Goal: Transaction & Acquisition: Purchase product/service

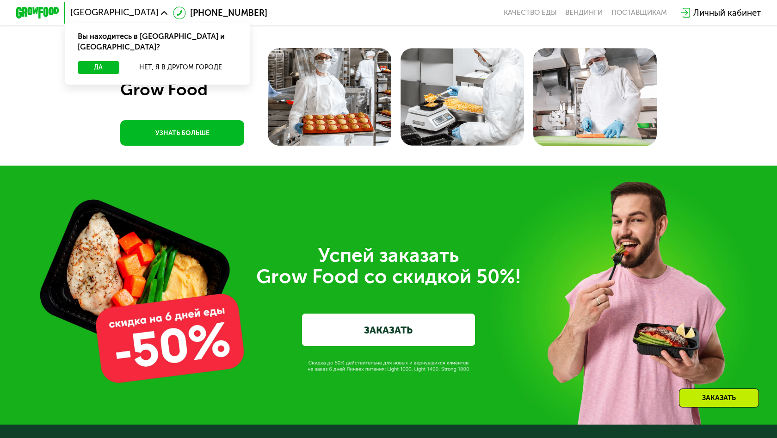
scroll to position [2919, 0]
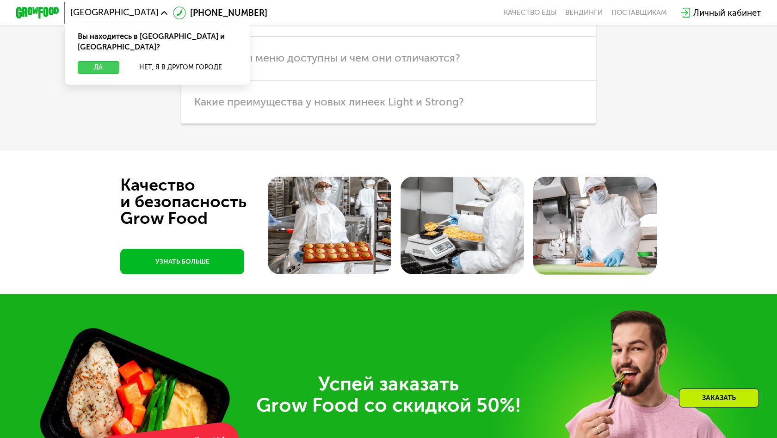
click at [101, 61] on button "Да" at bounding box center [99, 67] width 42 height 13
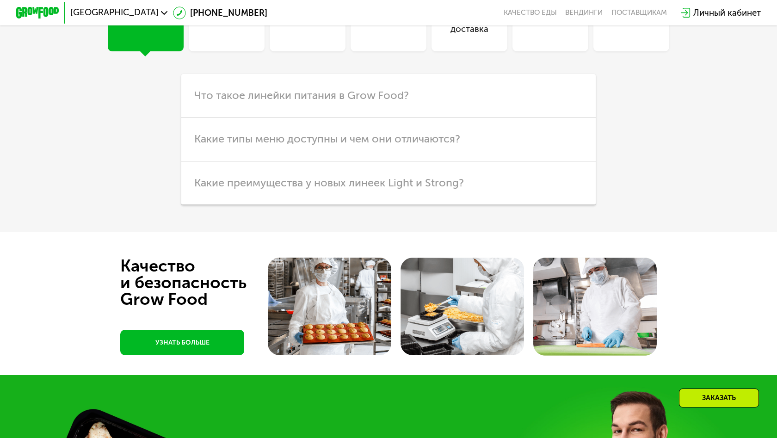
scroll to position [2726, 0]
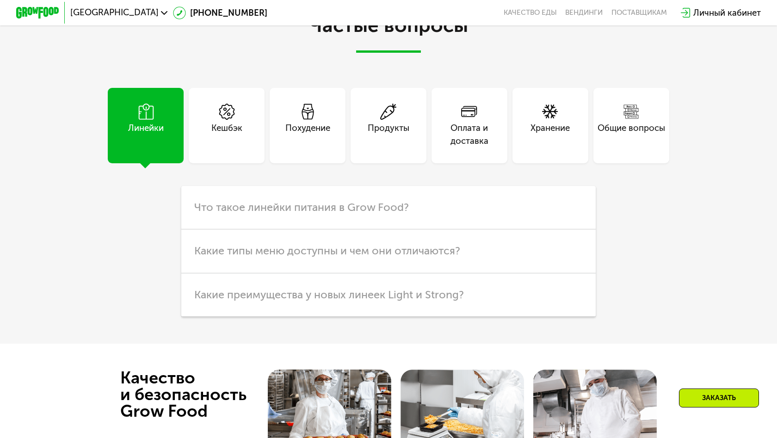
click at [376, 148] on div "Продукты" at bounding box center [389, 135] width 42 height 26
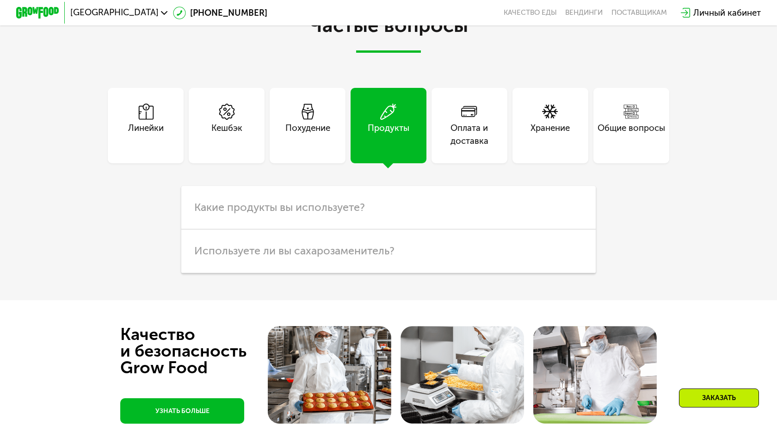
click at [274, 163] on div "Похудение" at bounding box center [307, 125] width 75 height 75
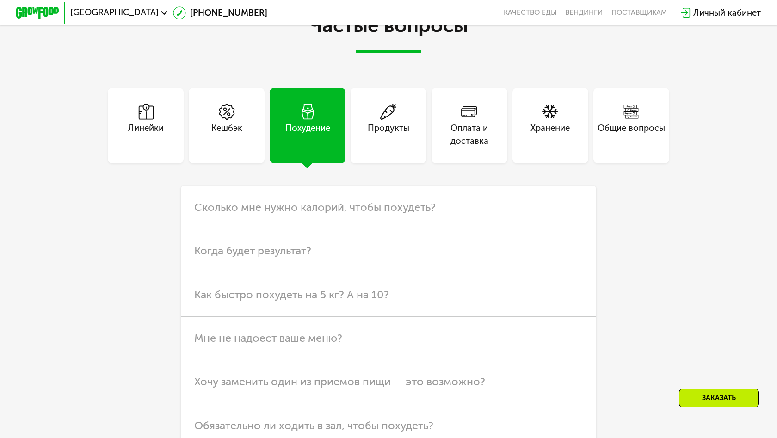
click at [139, 148] on div "Линейки" at bounding box center [146, 135] width 36 height 26
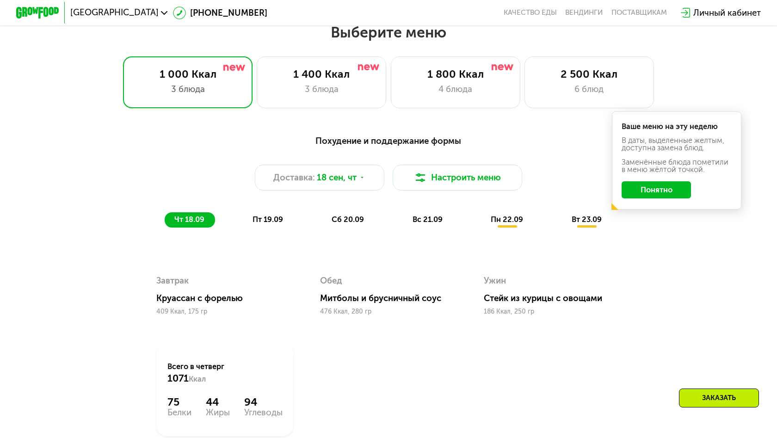
scroll to position [684, 0]
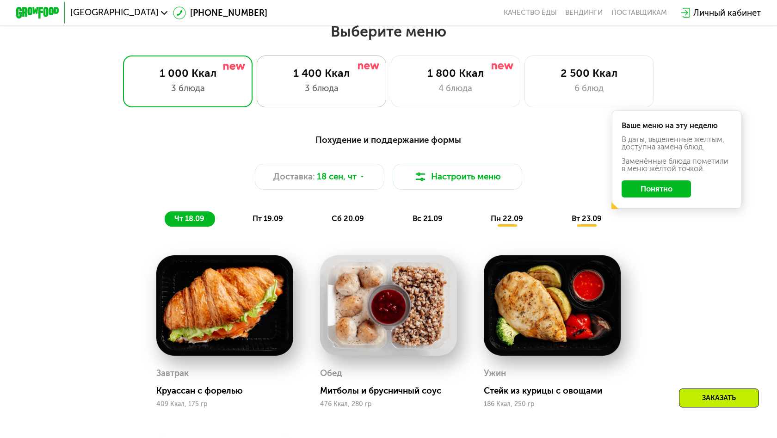
click at [347, 96] on div "1 400 Ккал 3 блюда" at bounding box center [322, 82] width 130 height 52
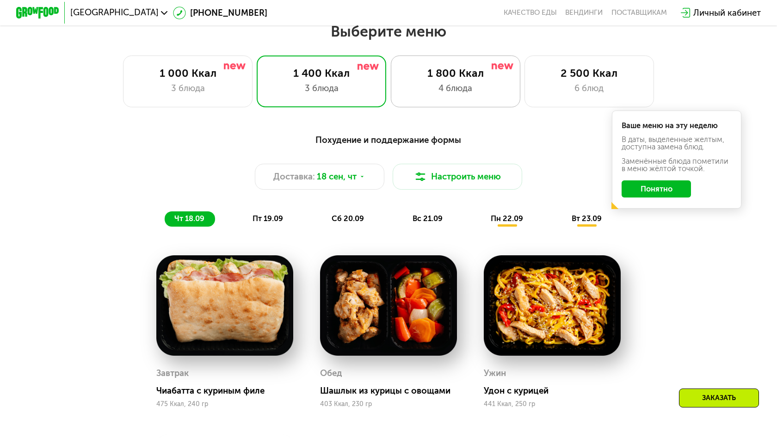
click at [487, 93] on div "4 блюда" at bounding box center [455, 88] width 107 height 13
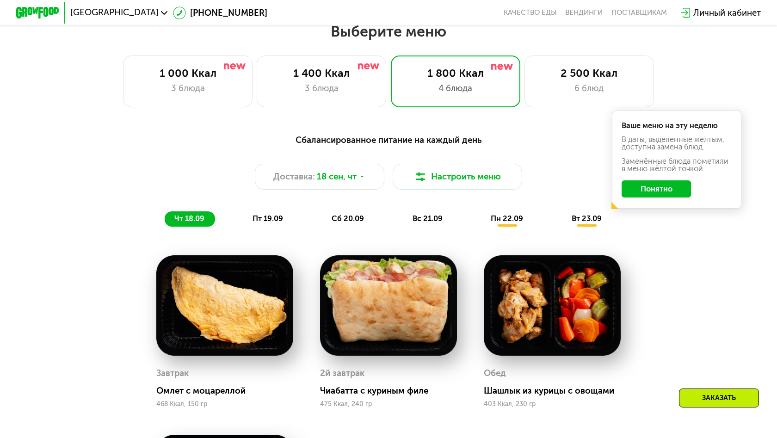
click at [664, 226] on div "Сбалансированное питание на каждый день Доставка: 18 сен, чт Настроить меню чт …" at bounding box center [388, 179] width 639 height 93
click at [659, 197] on button "Понятно" at bounding box center [657, 188] width 70 height 17
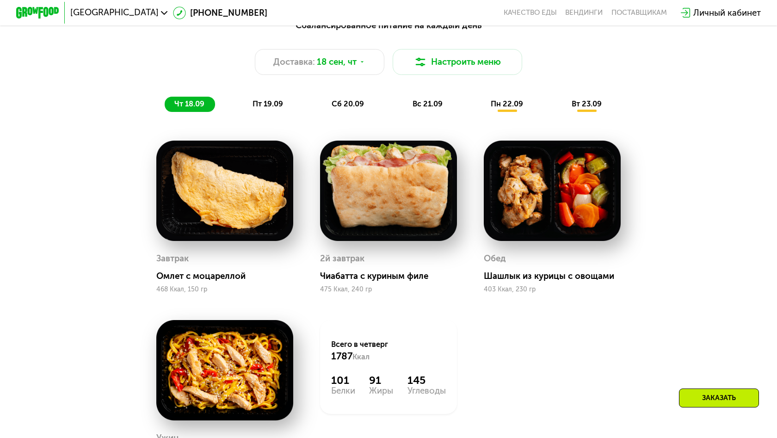
scroll to position [763, 0]
